Goal: Information Seeking & Learning: Learn about a topic

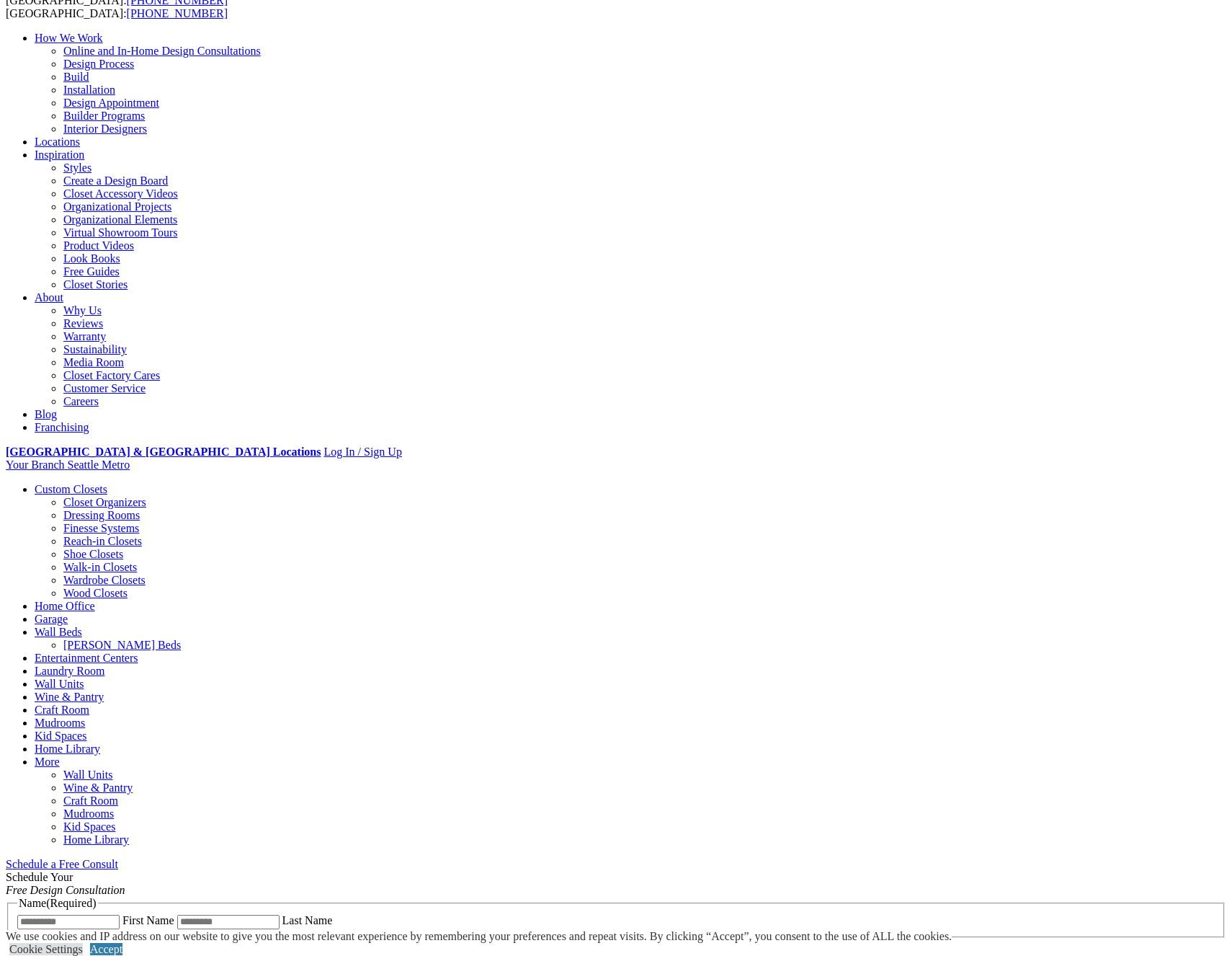
scroll to position [244, 0]
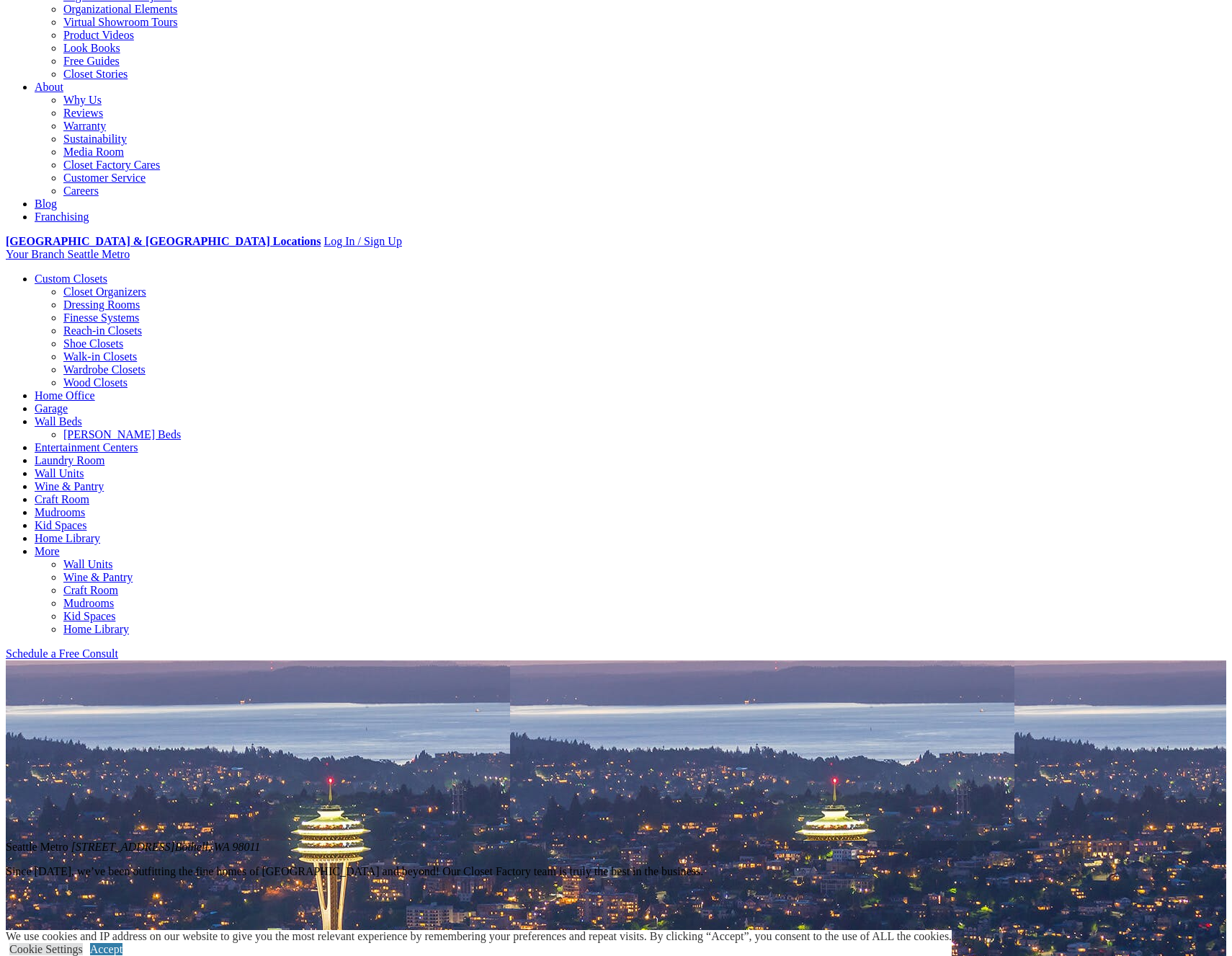
scroll to position [314, 0]
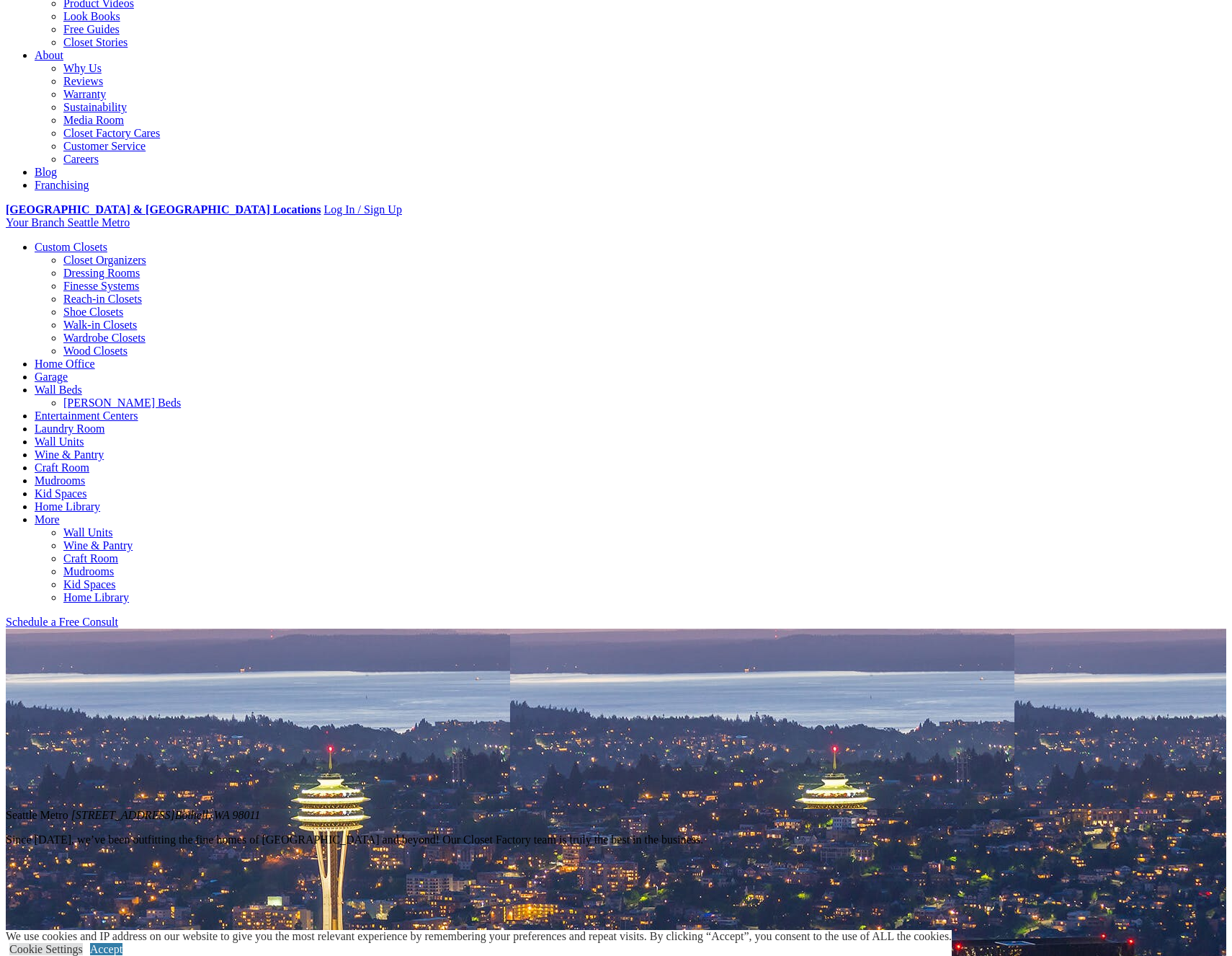
scroll to position [361, 0]
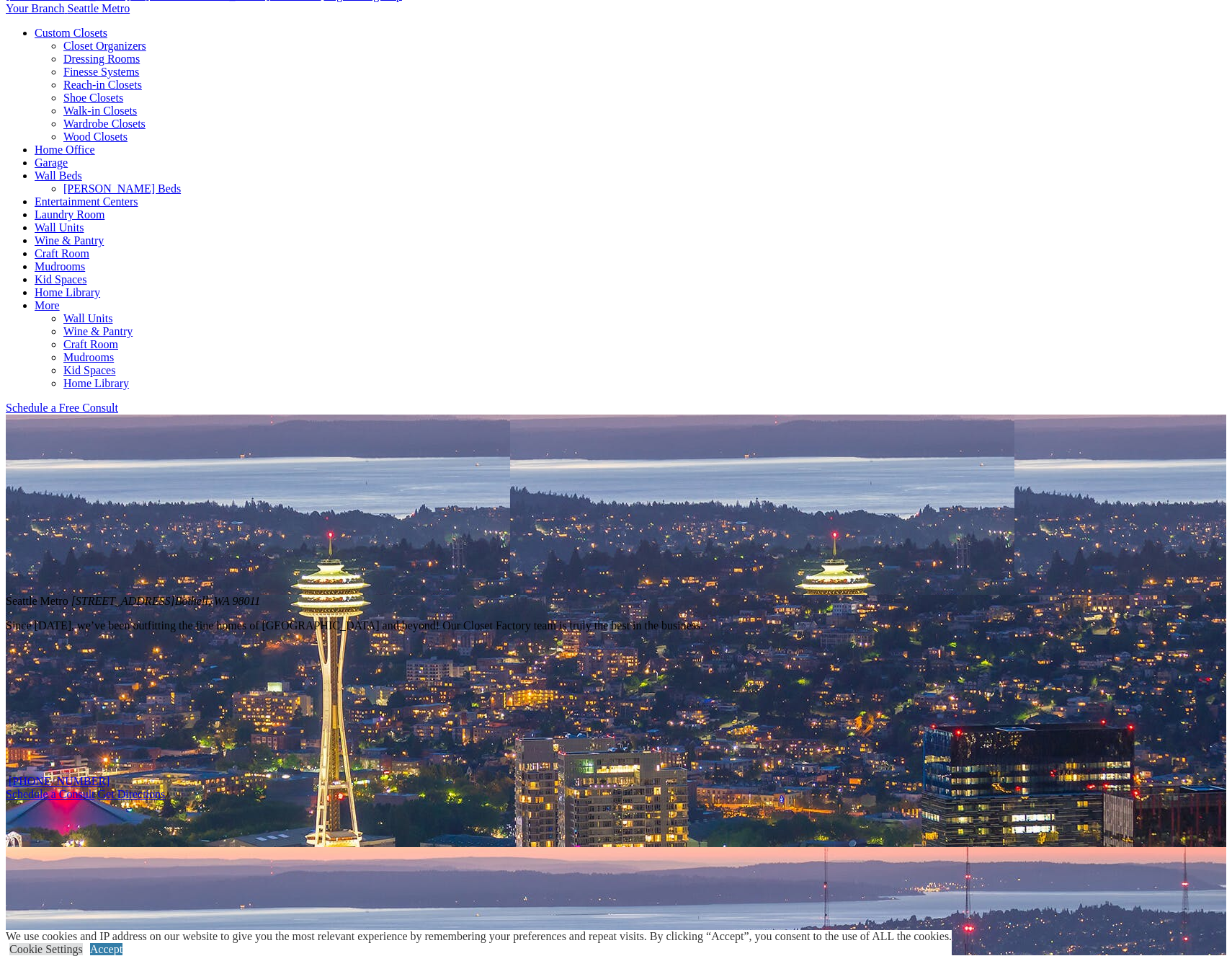
scroll to position [573, 0]
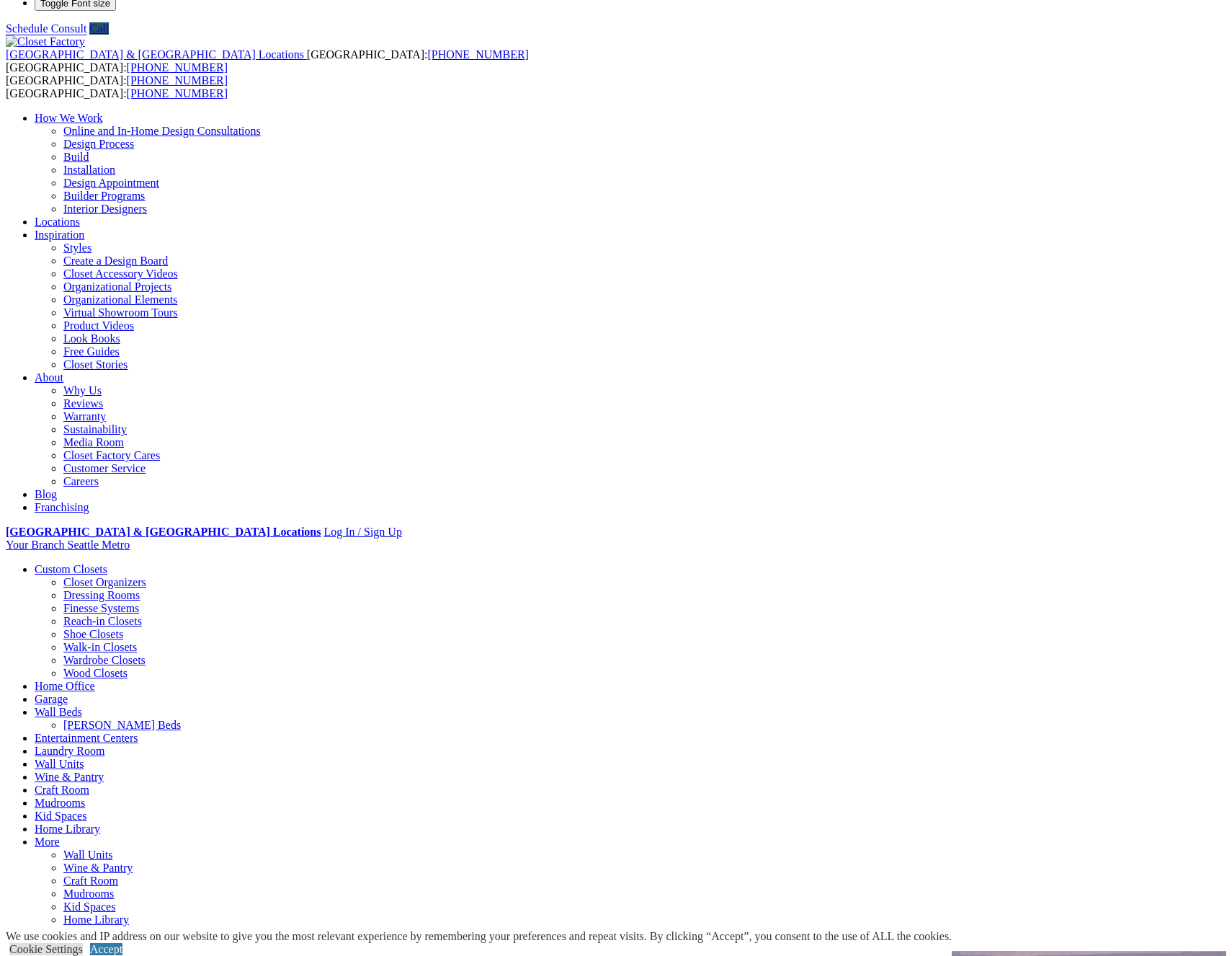
scroll to position [0, 0]
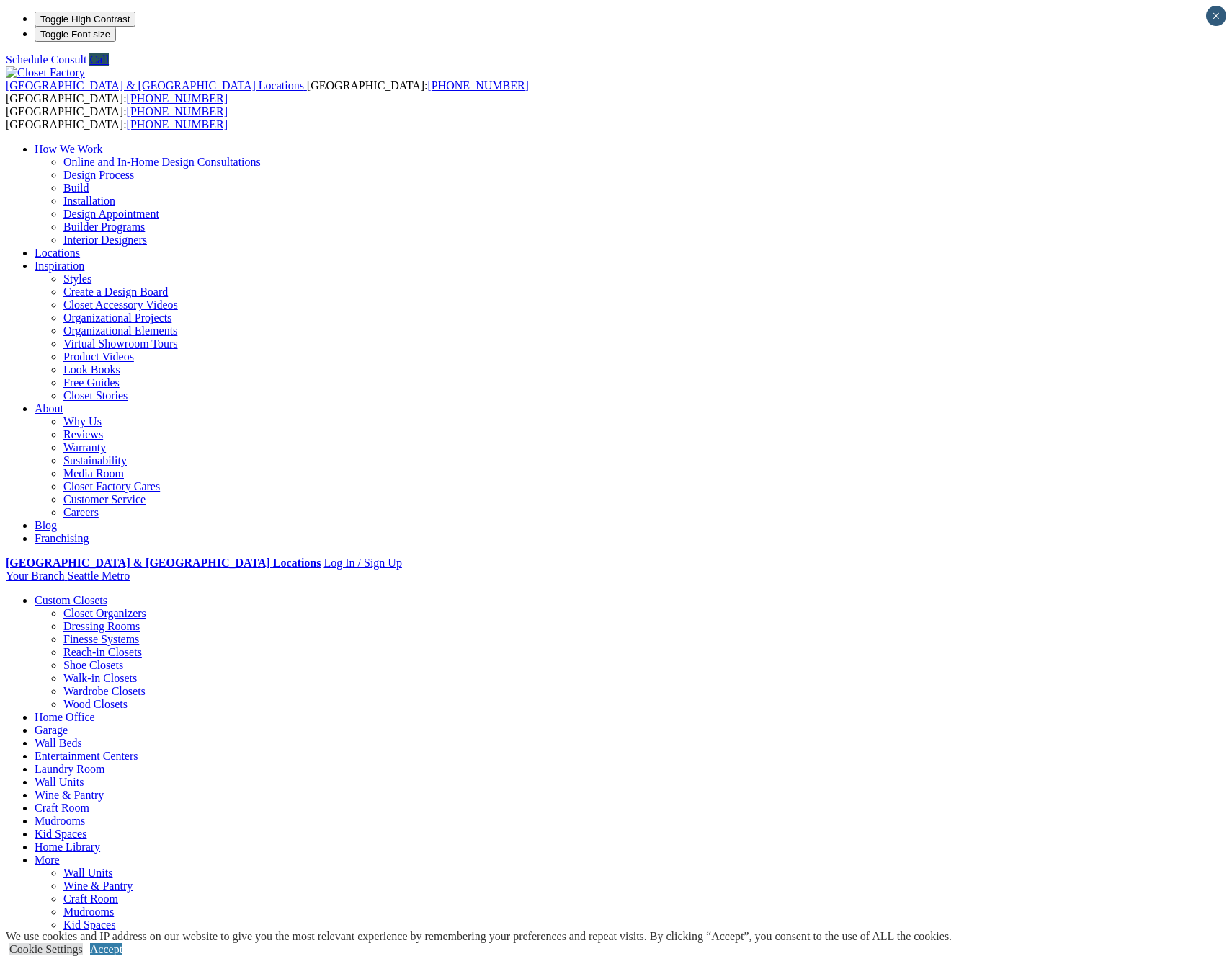
click at [105, 646] on link "Reach-in Closets" at bounding box center [103, 652] width 78 height 12
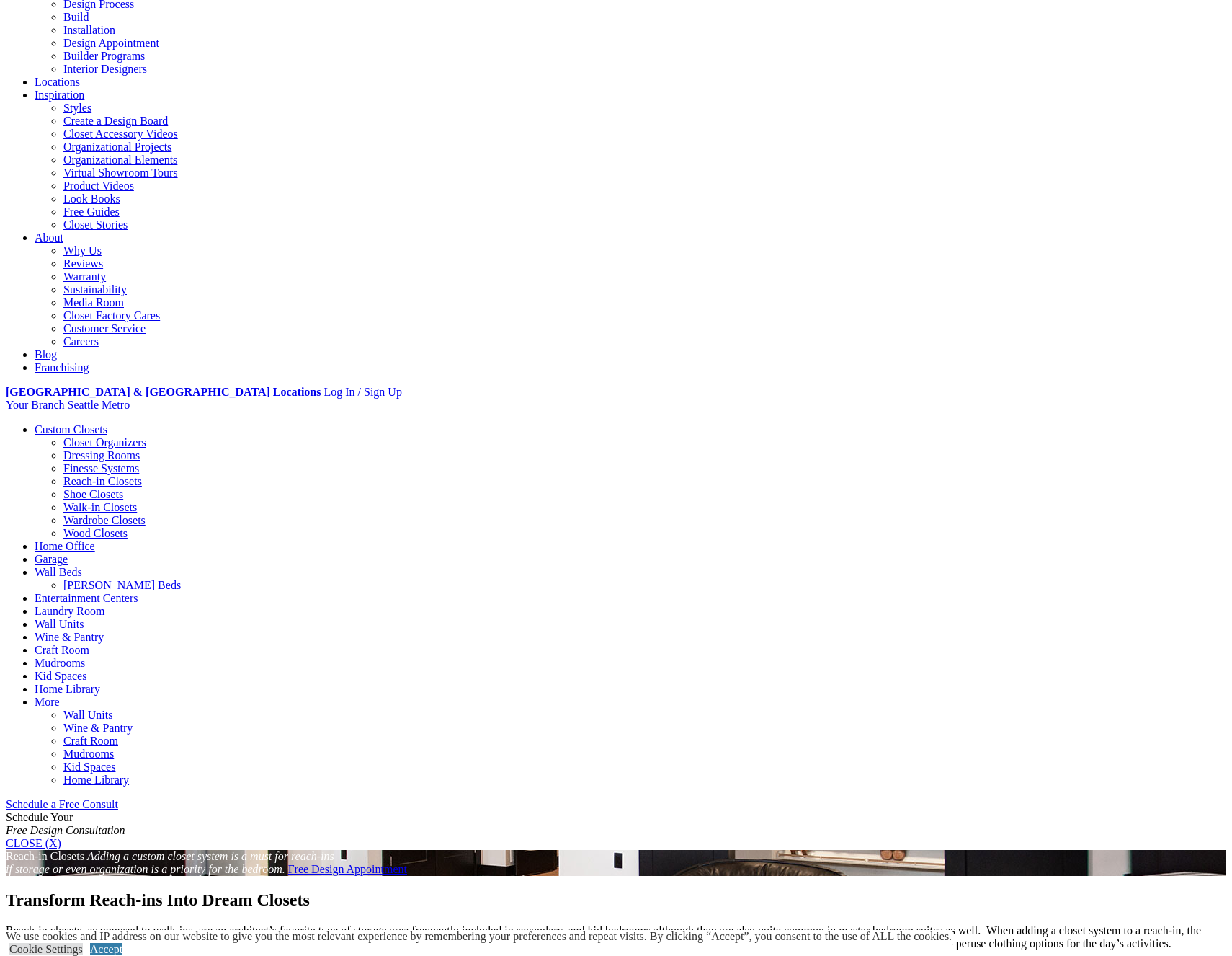
scroll to position [128, 0]
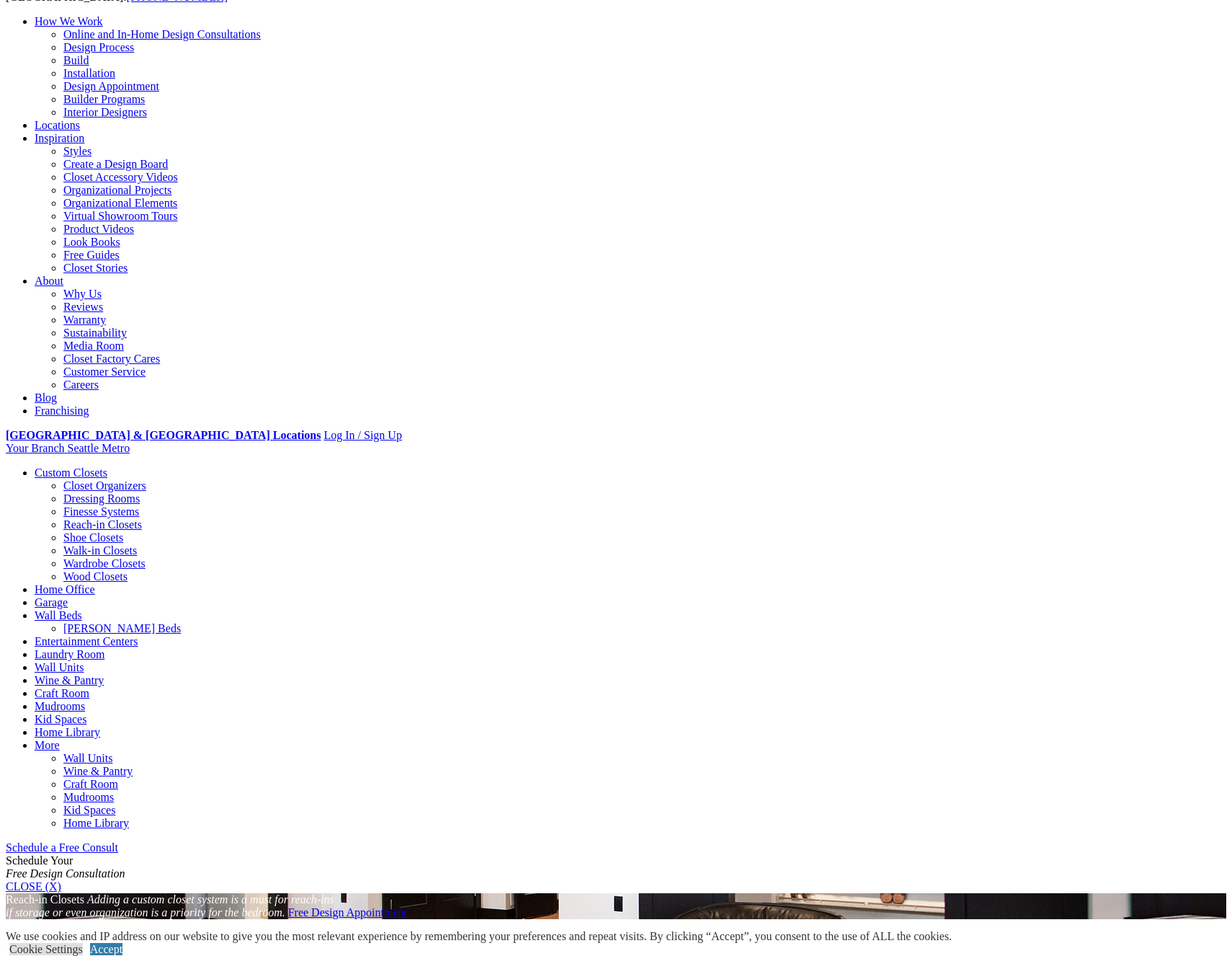
click at [68, 532] on link "Shoe Closets" at bounding box center [93, 538] width 60 height 12
